Goal: Information Seeking & Learning: Stay updated

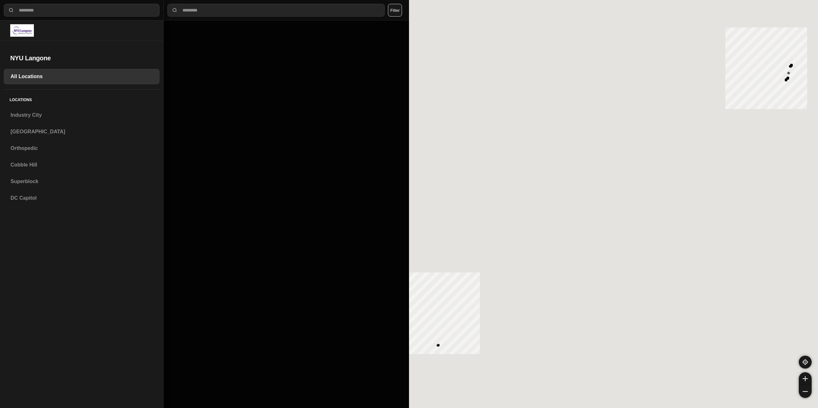
select select "*"
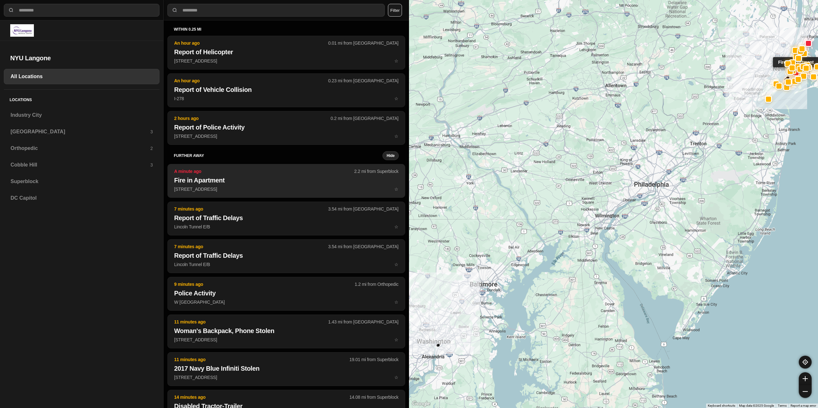
click at [250, 183] on h2 "Fire in Apartment" at bounding box center [286, 180] width 224 height 9
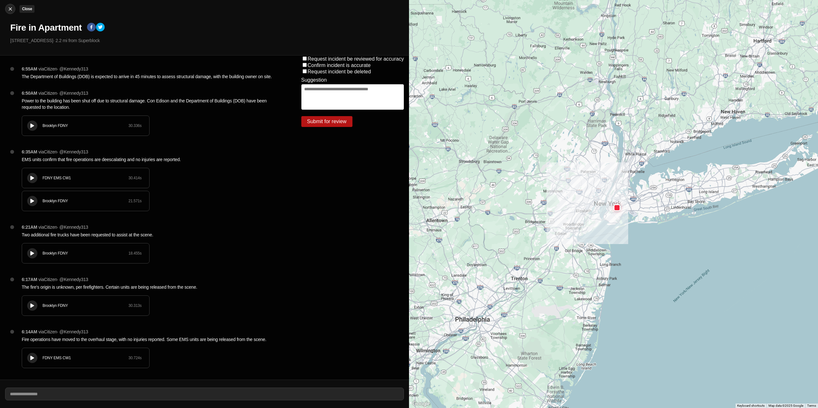
click at [10, 10] on img at bounding box center [10, 9] width 6 height 6
select select "*"
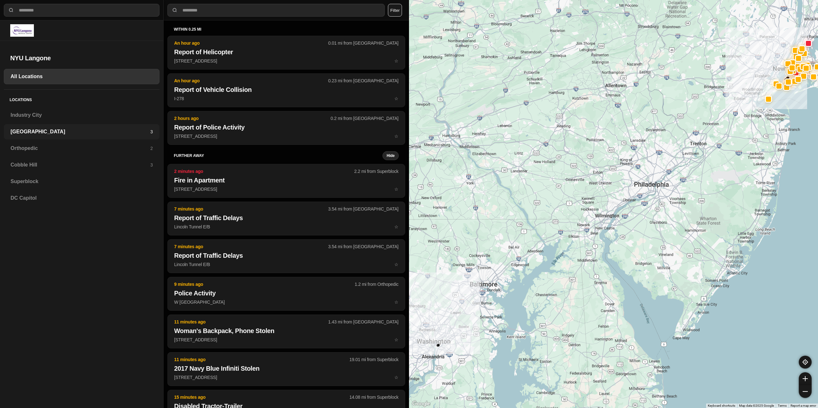
click at [40, 131] on h3 "[GEOGRAPHIC_DATA]" at bounding box center [81, 132] width 140 height 8
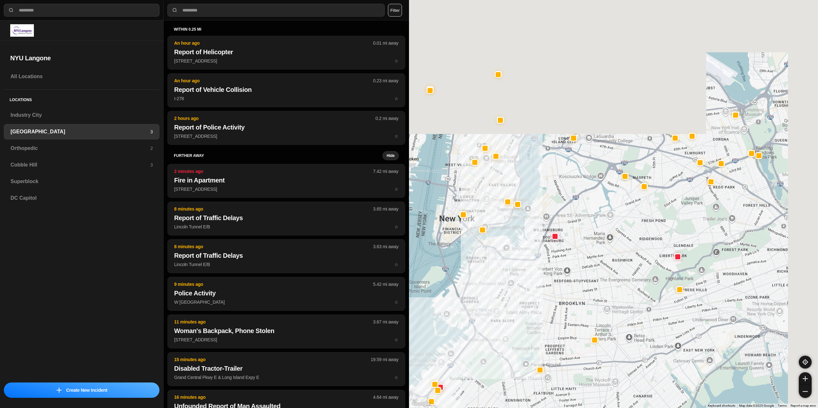
drag, startPoint x: 631, startPoint y: 83, endPoint x: 572, endPoint y: 285, distance: 210.2
click at [574, 290] on div at bounding box center [613, 204] width 409 height 408
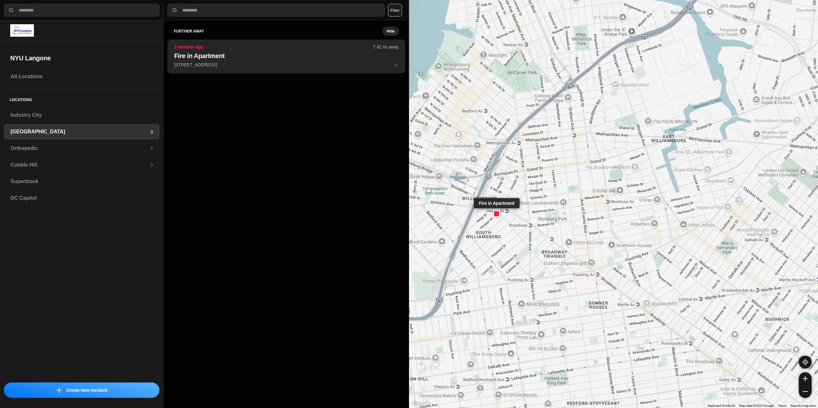
click at [264, 60] on h2 "Fire in Apartment" at bounding box center [286, 55] width 224 height 9
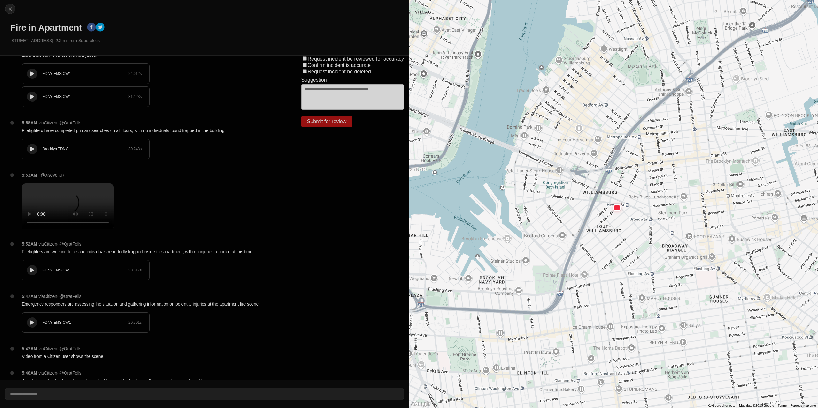
scroll to position [447, 0]
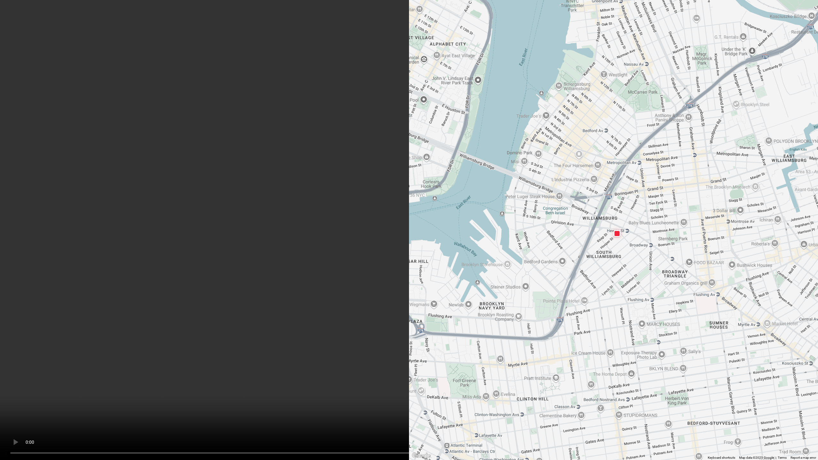
click at [516, 294] on video at bounding box center [409, 230] width 818 height 460
